Goal: Information Seeking & Learning: Learn about a topic

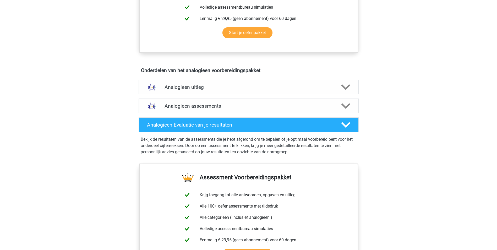
scroll to position [237, 0]
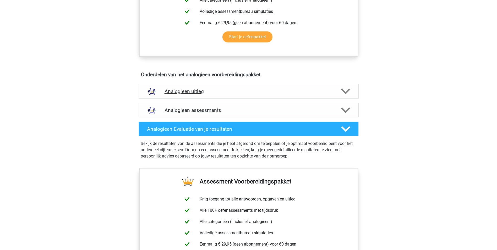
click at [344, 91] on polygon at bounding box center [345, 91] width 9 height 6
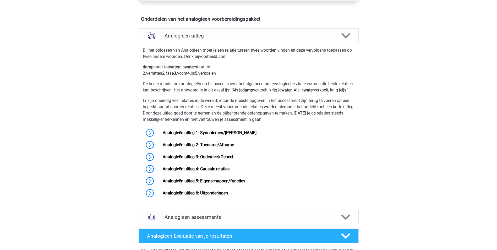
scroll to position [295, 0]
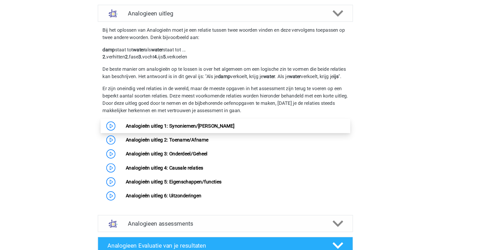
click at [184, 132] on link "Analogieën uitleg 1: Synoniemen/Antoniemen" at bounding box center [210, 130] width 94 height 5
click at [234, 132] on link "Analogieën uitleg 1: Synoniemen/Antoniemen" at bounding box center [210, 130] width 94 height 5
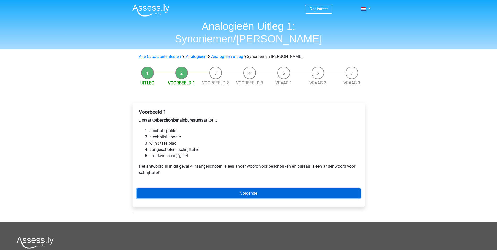
click at [303, 188] on link "Volgende" at bounding box center [249, 193] width 224 height 10
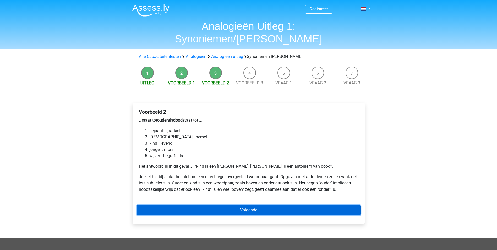
click at [164, 205] on link "Volgende" at bounding box center [249, 210] width 224 height 10
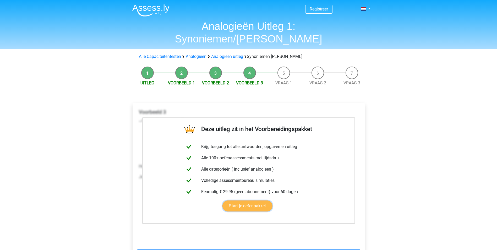
click at [255, 200] on link "Start je oefenpakket" at bounding box center [247, 205] width 50 height 11
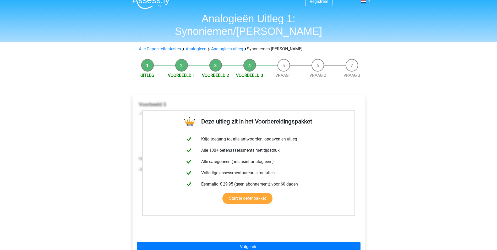
scroll to position [8, 0]
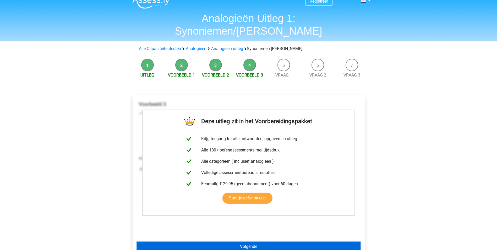
click at [254, 241] on link "Volgende" at bounding box center [249, 246] width 224 height 10
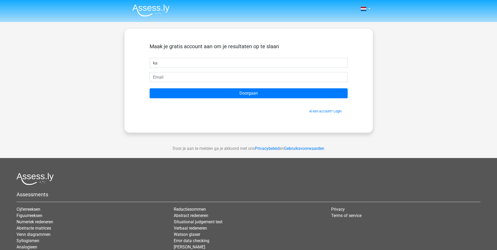
type input "k"
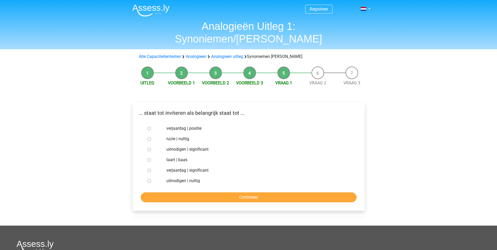
click at [148, 179] on input "uitnodigen | nuttig" at bounding box center [148, 180] width 3 height 3
radio input "true"
click at [165, 192] on input "Controleer" at bounding box center [249, 197] width 216 height 10
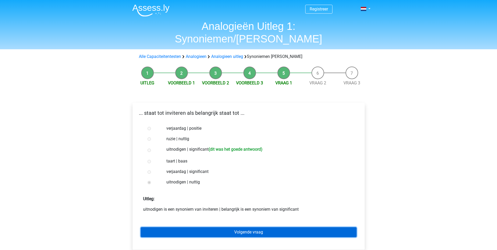
drag, startPoint x: 214, startPoint y: 225, endPoint x: 197, endPoint y: 215, distance: 19.9
click at [197, 227] on link "Volgende vraag" at bounding box center [249, 232] width 216 height 10
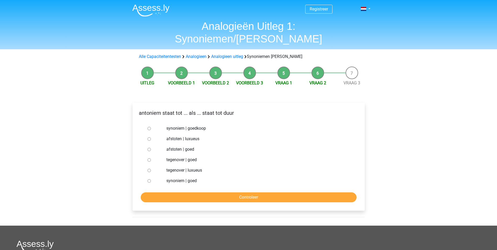
click at [149, 127] on input "synoniem | goedkoop" at bounding box center [148, 128] width 3 height 3
radio input "true"
click at [186, 192] on input "Controleer" at bounding box center [249, 197] width 216 height 10
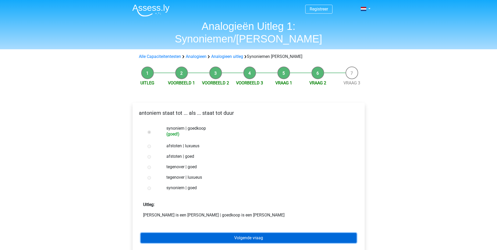
click at [206, 233] on link "Volgende vraag" at bounding box center [249, 238] width 216 height 10
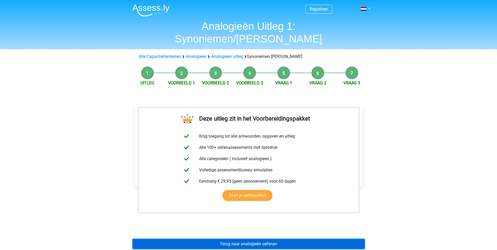
click at [289, 239] on link "Terug naar analogieën oefenen" at bounding box center [248, 244] width 232 height 10
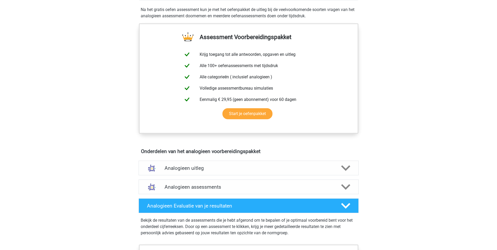
scroll to position [162, 0]
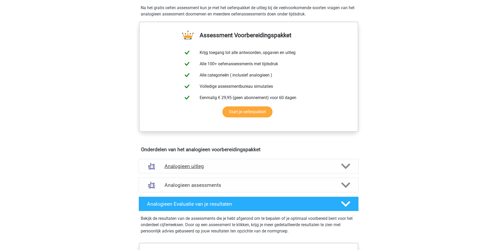
click at [347, 166] on polygon at bounding box center [345, 166] width 9 height 6
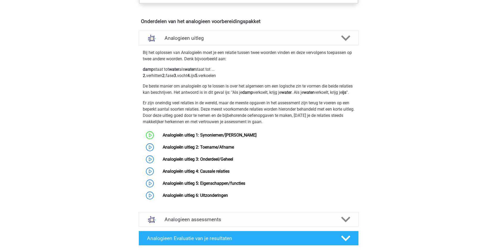
scroll to position [291, 0]
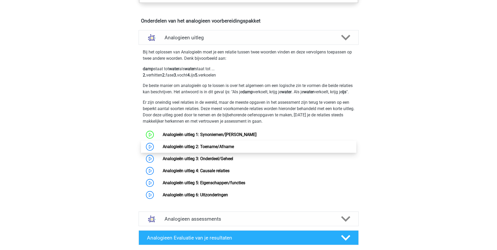
click at [163, 149] on link "Analogieën uitleg 2: Toename/Afname" at bounding box center [198, 146] width 71 height 5
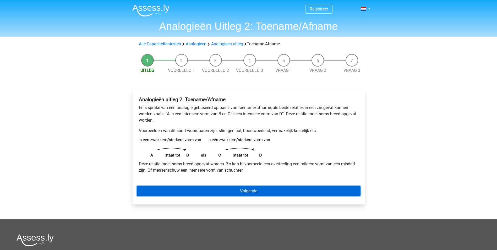
click at [235, 192] on link "Volgende" at bounding box center [249, 191] width 224 height 10
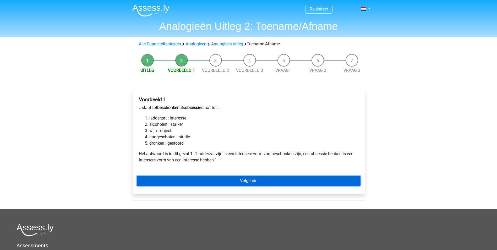
click at [237, 181] on link "Volgende" at bounding box center [249, 181] width 224 height 10
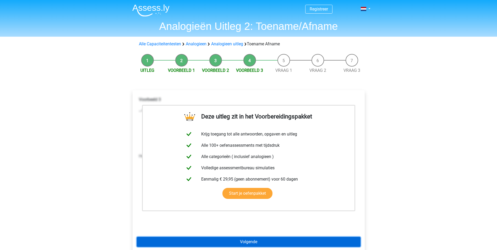
click at [254, 241] on link "Volgende" at bounding box center [249, 242] width 224 height 10
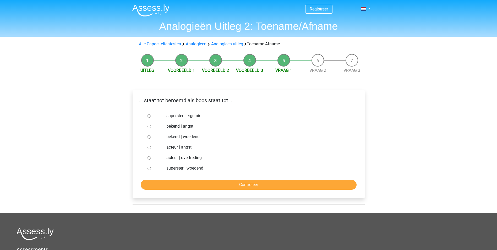
click at [150, 117] on input "superster | ergernis" at bounding box center [148, 115] width 3 height 3
radio input "true"
click at [187, 184] on input "Controleer" at bounding box center [249, 185] width 216 height 10
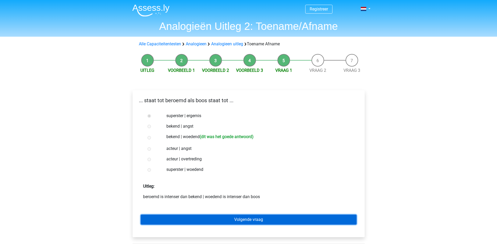
click at [206, 216] on link "Volgende vraag" at bounding box center [249, 219] width 216 height 10
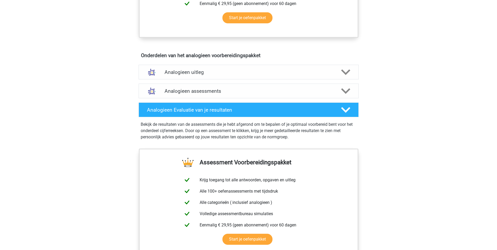
scroll to position [250, 0]
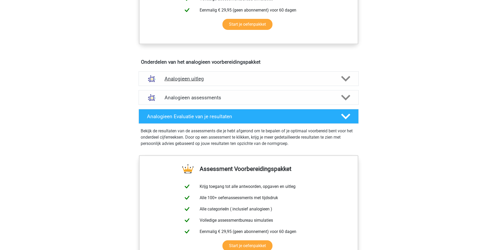
click at [350, 83] on div at bounding box center [345, 78] width 18 height 9
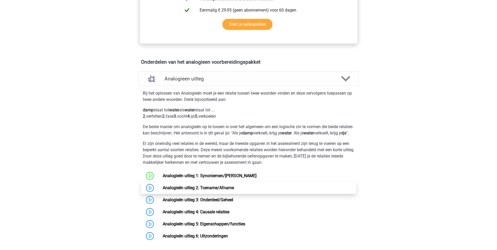
click at [163, 190] on link "Analogieën uitleg 2: Toename/Afname" at bounding box center [198, 187] width 71 height 5
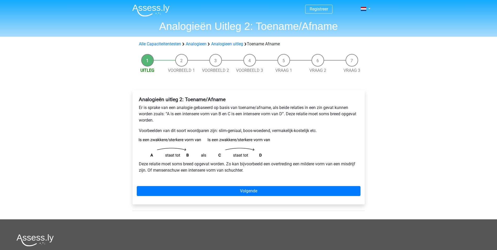
click at [314, 195] on link "Volgende" at bounding box center [249, 191] width 224 height 10
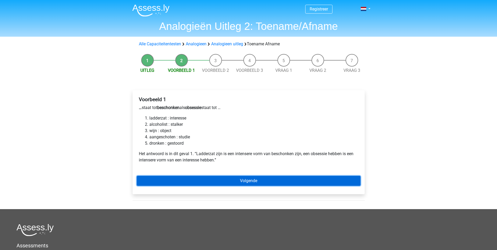
click at [155, 185] on link "Volgende" at bounding box center [249, 181] width 224 height 10
click at [180, 184] on link "Volgende" at bounding box center [249, 181] width 224 height 10
